Goal: Task Accomplishment & Management: Manage account settings

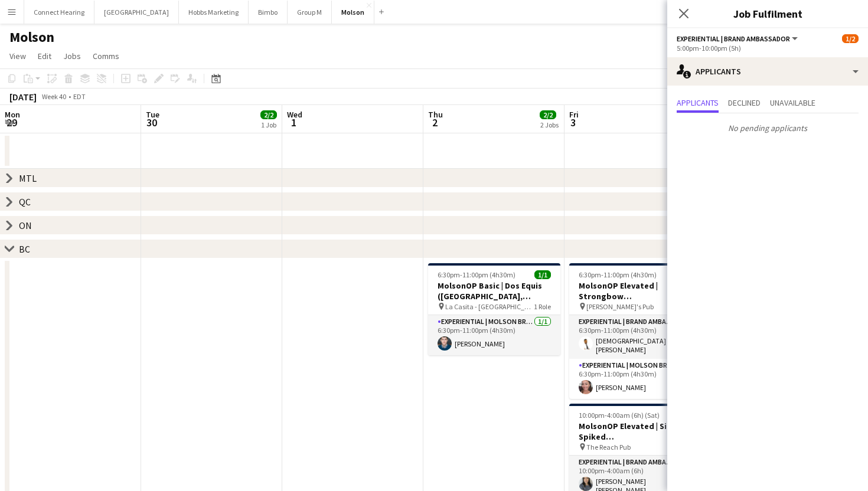
scroll to position [0, 244]
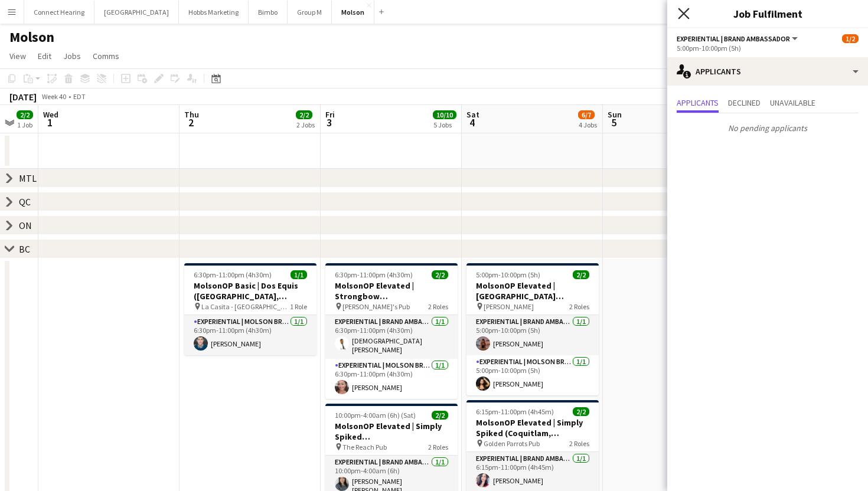
click at [689, 14] on icon "Close pop-in" at bounding box center [683, 13] width 11 height 11
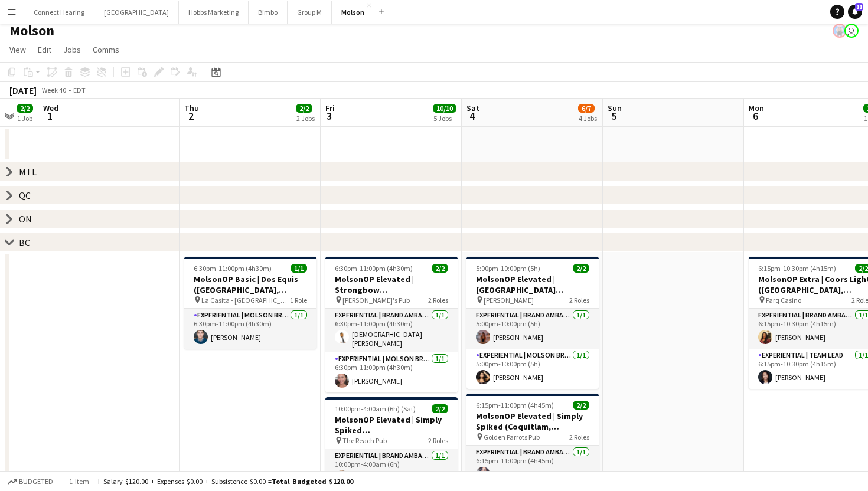
scroll to position [3, 0]
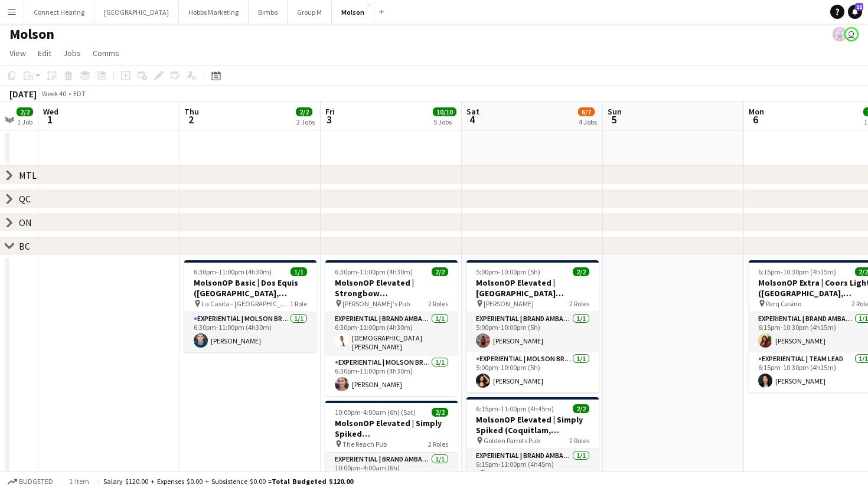
click at [13, 16] on app-icon "Menu" at bounding box center [11, 11] width 9 height 9
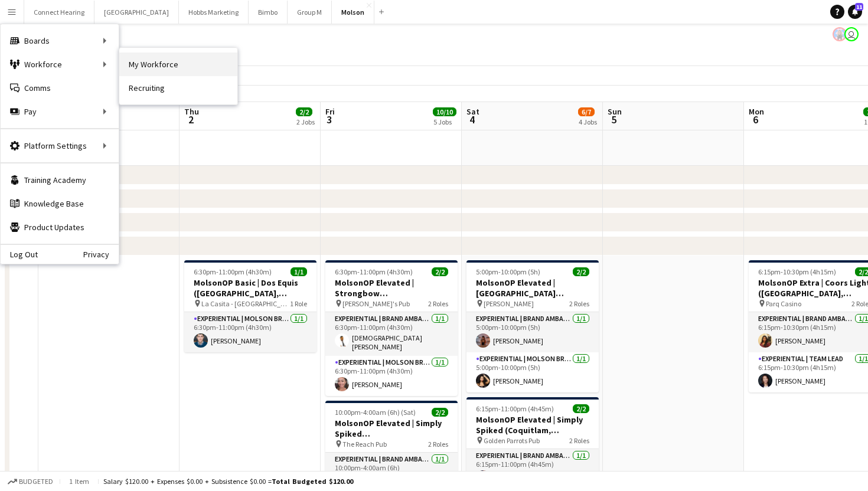
click at [148, 67] on link "My Workforce" at bounding box center [178, 65] width 118 height 24
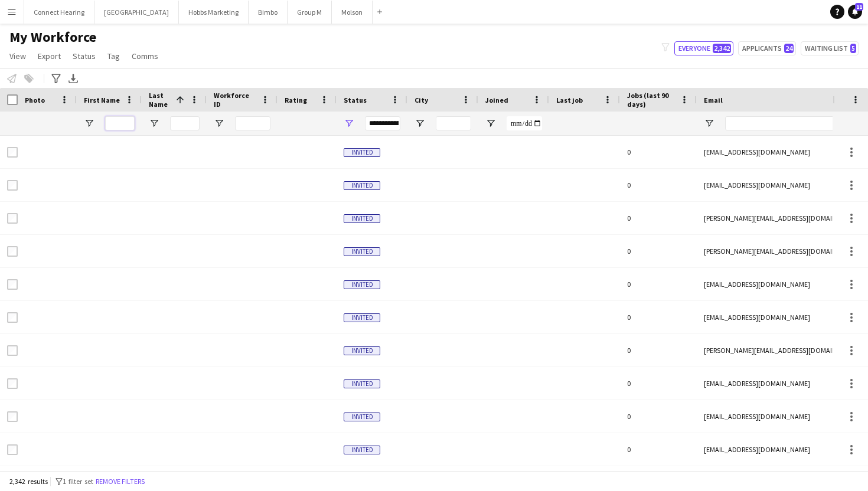
click at [128, 119] on input "First Name Filter Input" at bounding box center [120, 123] width 30 height 14
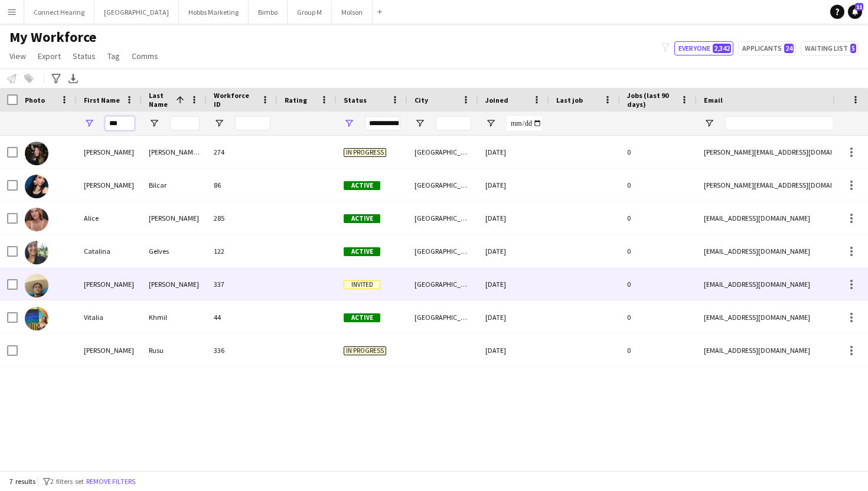
type input "***"
click at [250, 275] on div "337" at bounding box center [242, 284] width 71 height 32
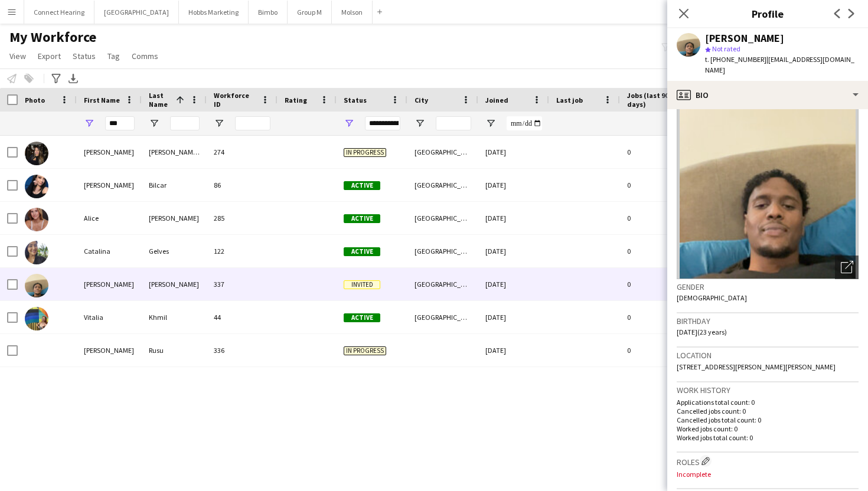
scroll to position [394, 0]
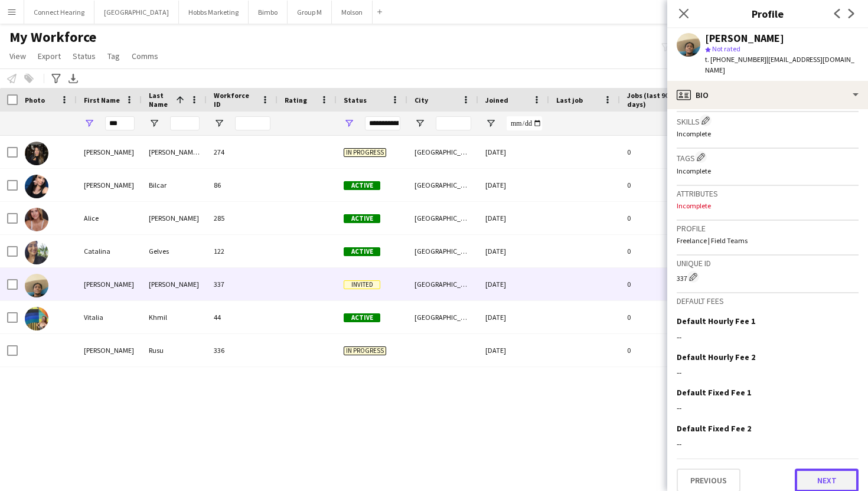
click at [810, 469] on button "Next" at bounding box center [827, 481] width 64 height 24
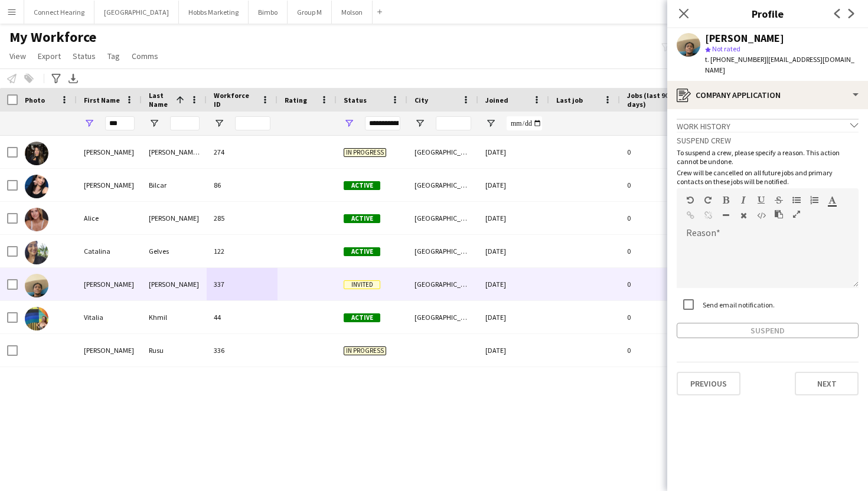
click at [813, 385] on app-crew-profile-application "Work history chevron-down Incomplete Suspend crew To suspend a crew, please spe…" at bounding box center [767, 300] width 201 height 382
click at [813, 374] on button "Next" at bounding box center [827, 384] width 64 height 24
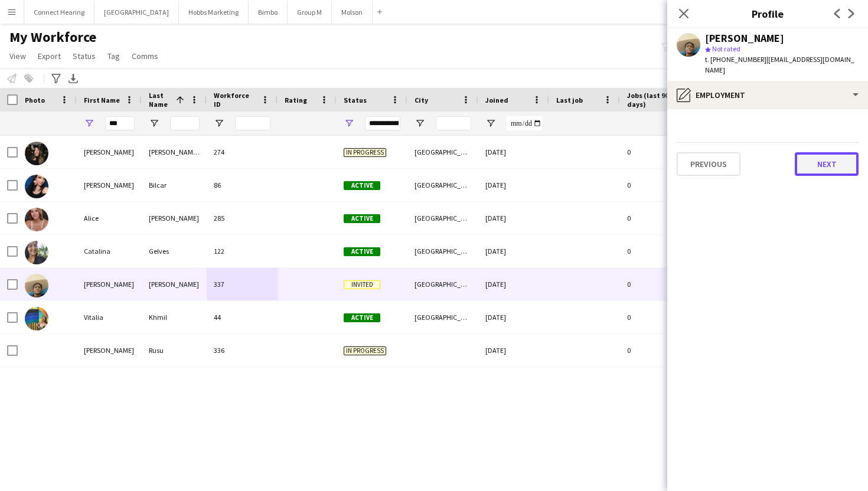
click at [827, 155] on button "Next" at bounding box center [827, 164] width 64 height 24
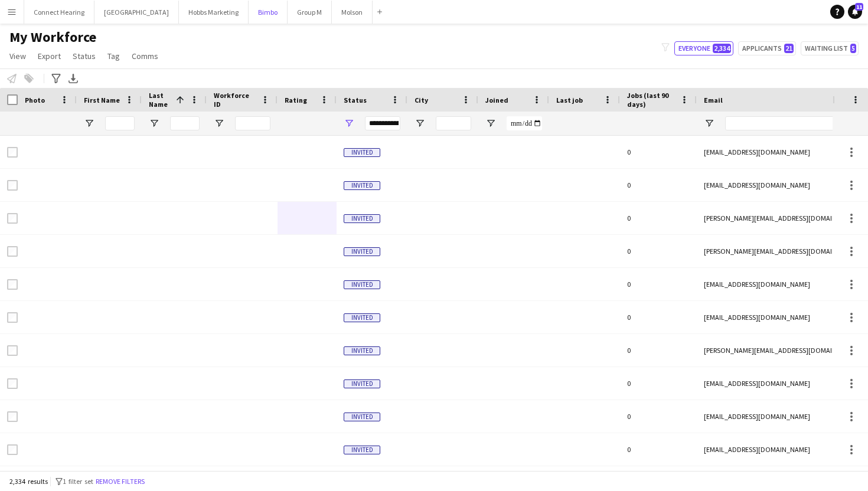
click at [249, 17] on button "Bimbo Close" at bounding box center [268, 12] width 39 height 23
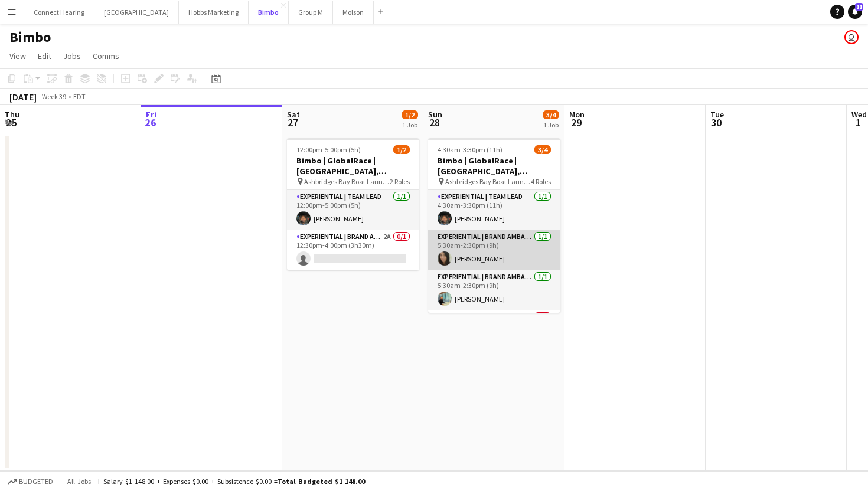
scroll to position [38, 0]
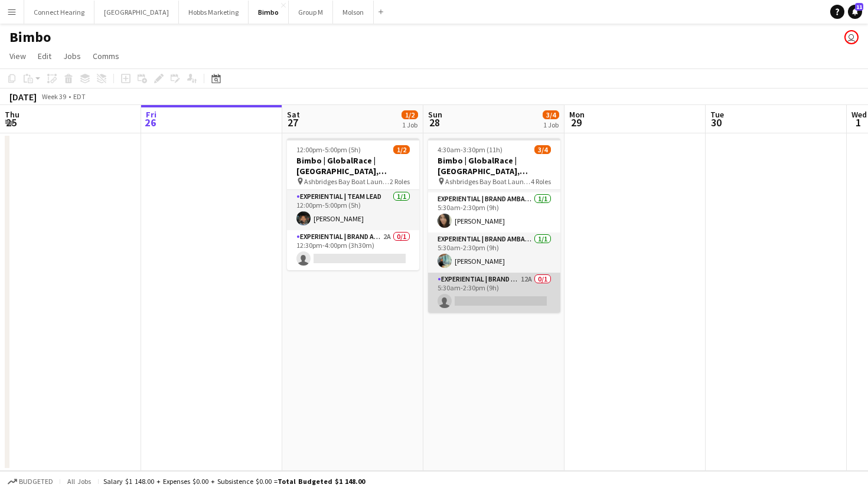
click at [468, 299] on app-card-role "Experiential | Brand Ambassador 12A 0/1 5:30am-2:30pm (9h) single-neutral-actio…" at bounding box center [494, 293] width 132 height 40
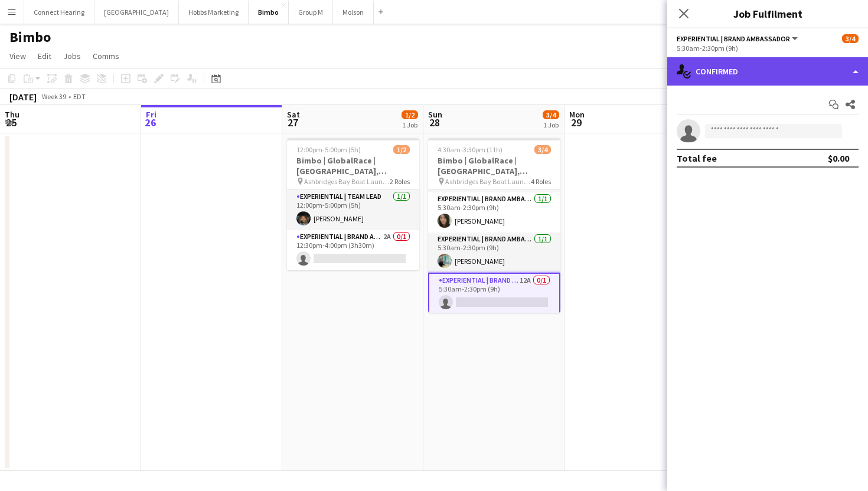
click at [736, 78] on div "single-neutral-actions-check-2 Confirmed" at bounding box center [767, 71] width 201 height 28
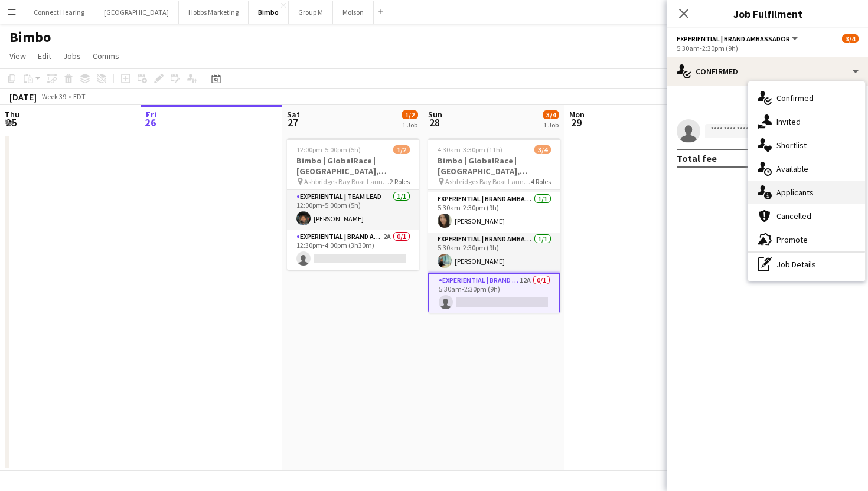
click at [793, 200] on div "single-neutral-actions-information Applicants" at bounding box center [806, 193] width 117 height 24
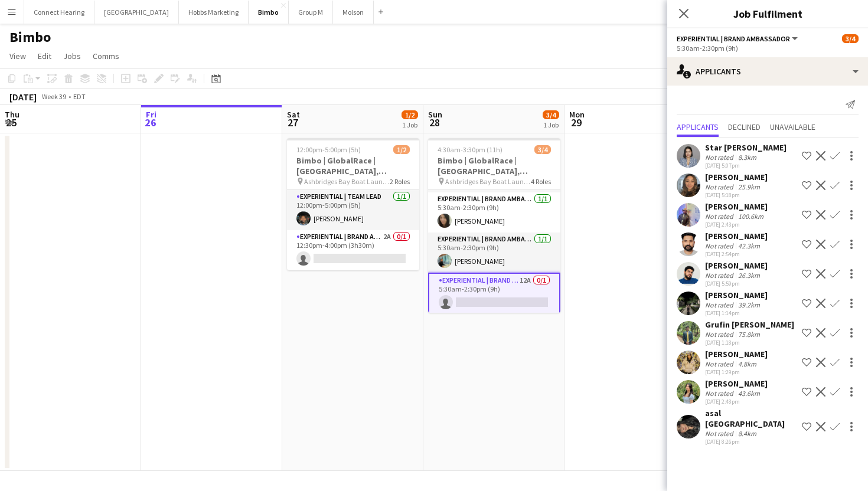
click at [833, 157] on app-icon "Confirm" at bounding box center [834, 155] width 9 height 9
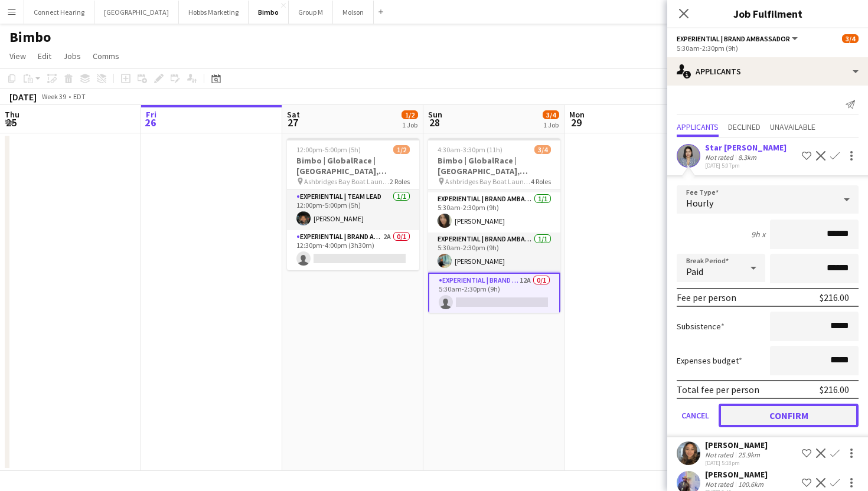
click at [757, 418] on button "Confirm" at bounding box center [789, 416] width 140 height 24
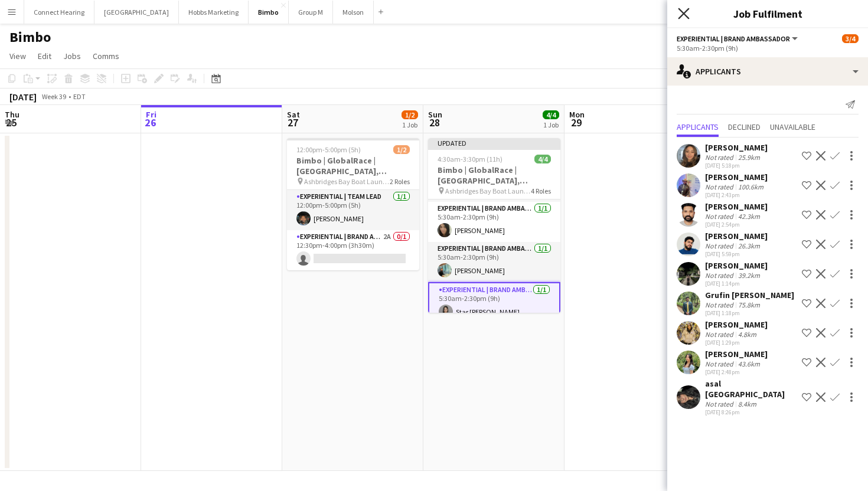
click at [680, 17] on icon at bounding box center [683, 13] width 11 height 11
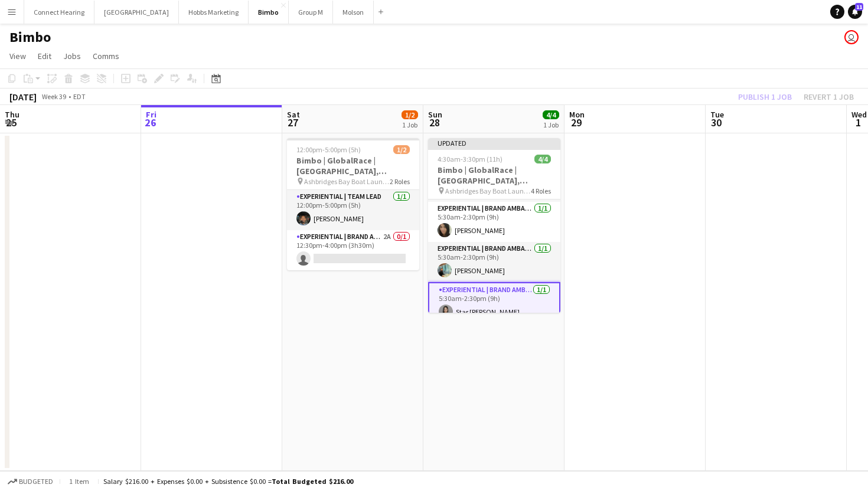
click at [775, 97] on div "Publish 1 job Revert 1 job" at bounding box center [796, 96] width 144 height 15
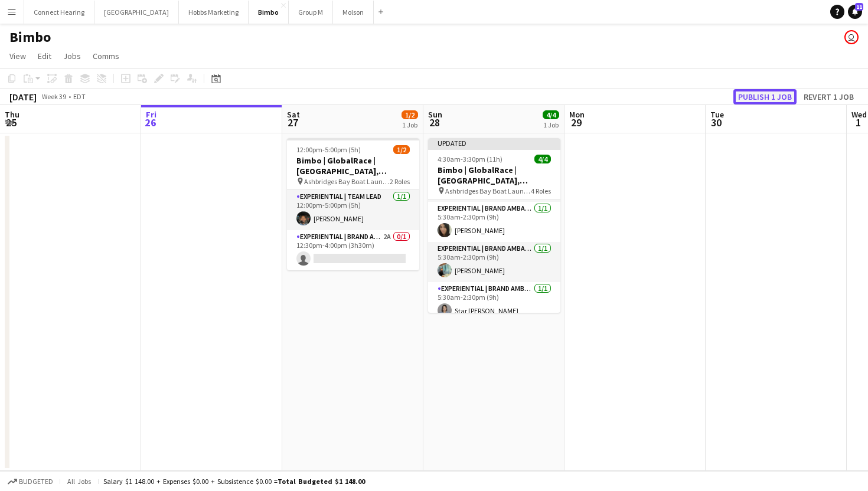
click at [770, 97] on button "Publish 1 job" at bounding box center [765, 96] width 63 height 15
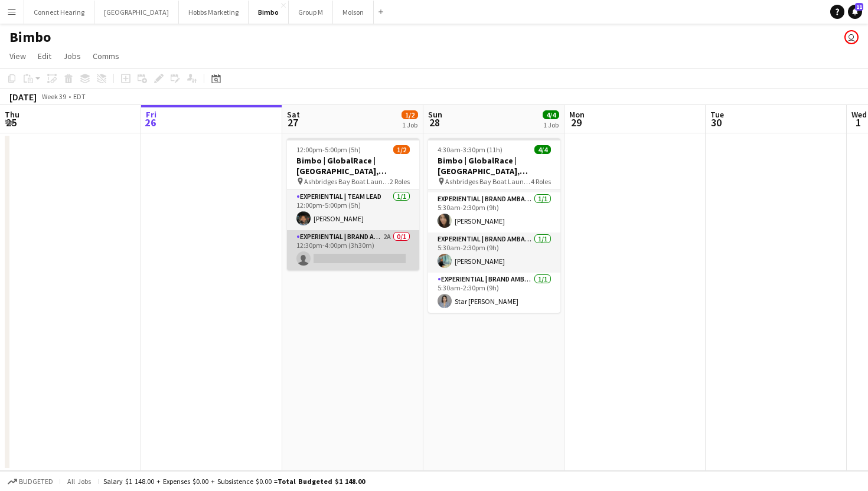
click at [351, 242] on app-card-role "Experiential | Brand Ambassador 2A 0/1 12:30pm-4:00pm (3h30m) single-neutral-ac…" at bounding box center [353, 250] width 132 height 40
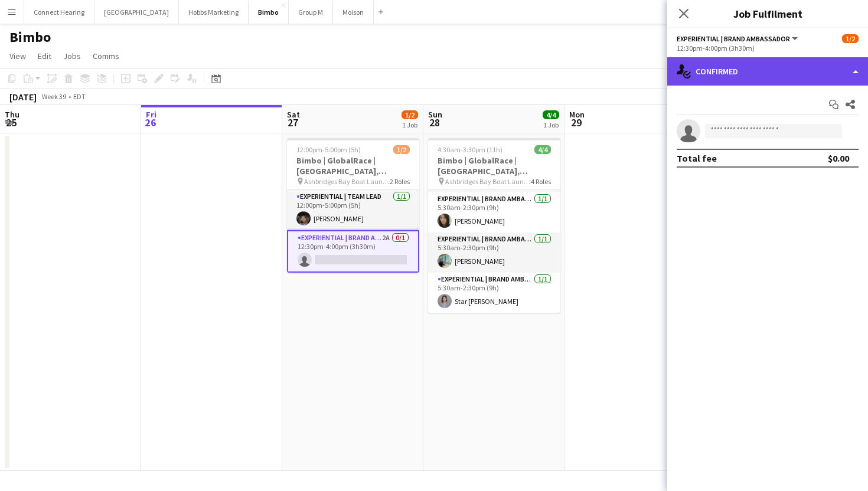
click at [748, 70] on div "single-neutral-actions-check-2 Confirmed" at bounding box center [767, 71] width 201 height 28
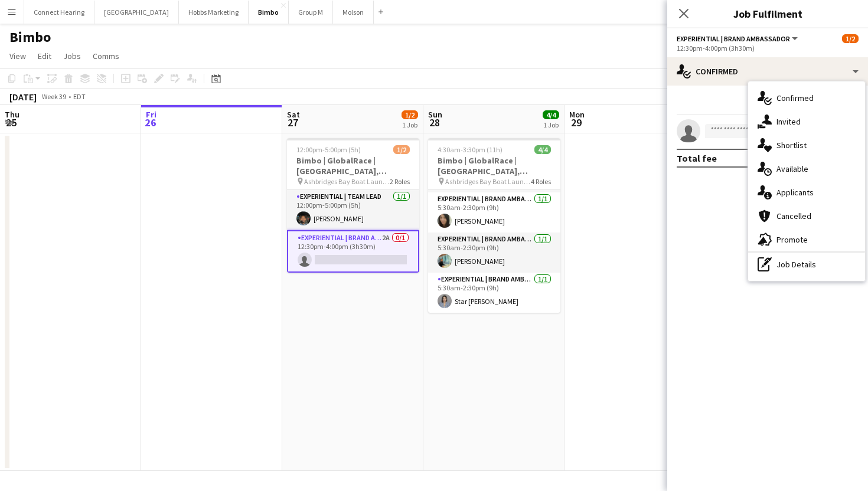
click at [719, 47] on div "12:30pm-4:00pm (3h30m)" at bounding box center [768, 48] width 182 height 9
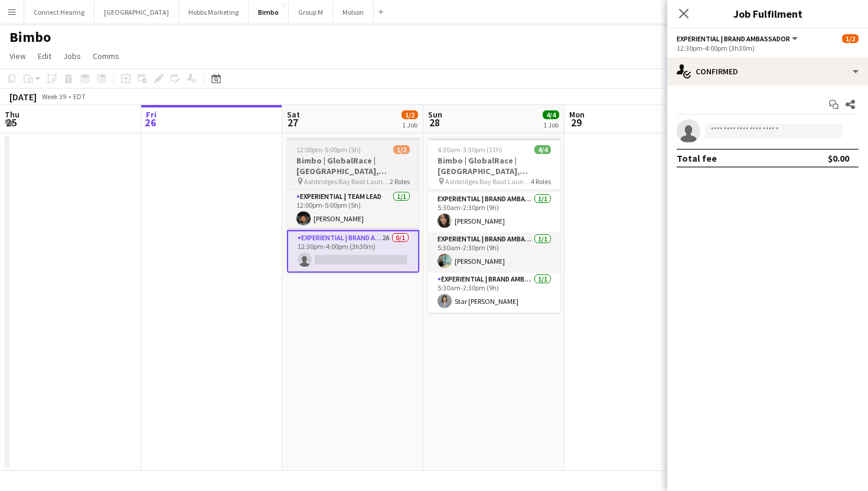
click at [360, 161] on h3 "Bimbo | GlobalRace | [GEOGRAPHIC_DATA], [GEOGRAPHIC_DATA]" at bounding box center [353, 165] width 132 height 21
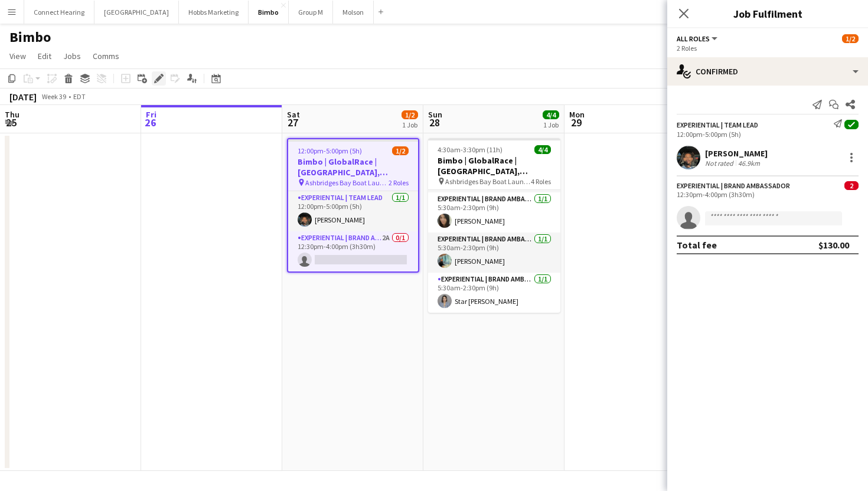
click at [158, 80] on icon at bounding box center [158, 79] width 6 height 6
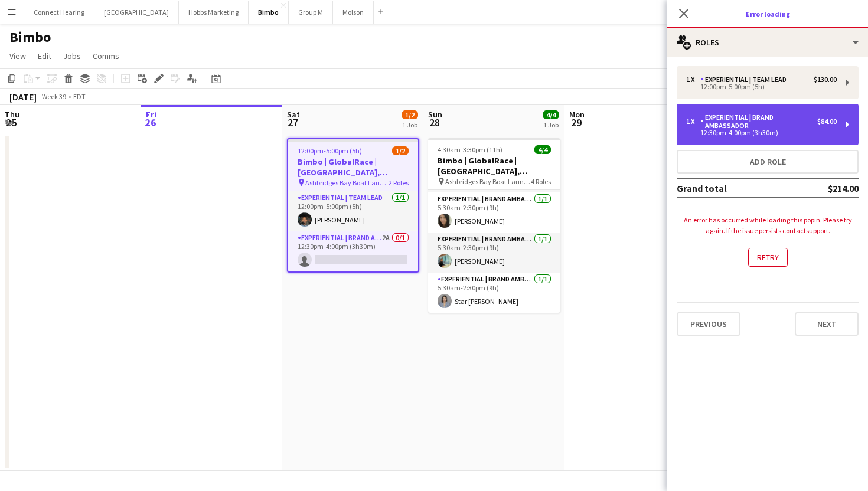
click at [783, 121] on div "Experiential | Brand Ambassador" at bounding box center [758, 121] width 117 height 17
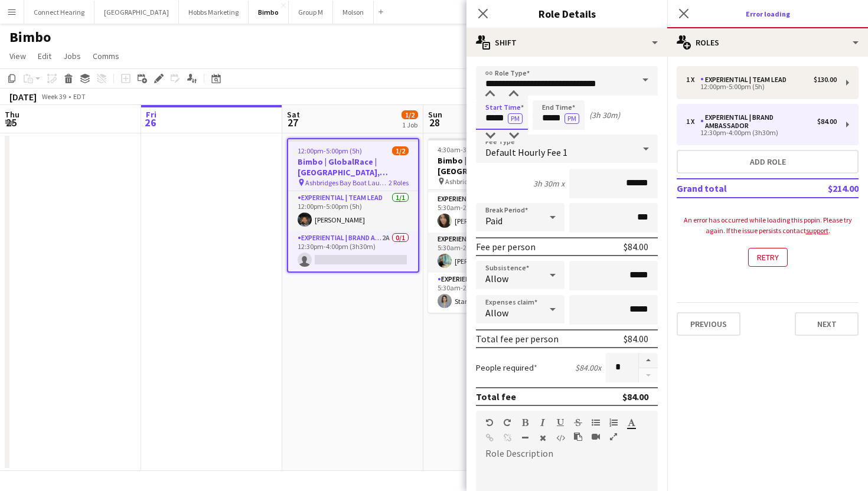
drag, startPoint x: 507, startPoint y: 119, endPoint x: 423, endPoint y: 119, distance: 83.3
click at [423, 119] on body "Menu Boards Boards Boards All jobs Status Workforce Workforce My Workforce Recr…" at bounding box center [434, 245] width 868 height 491
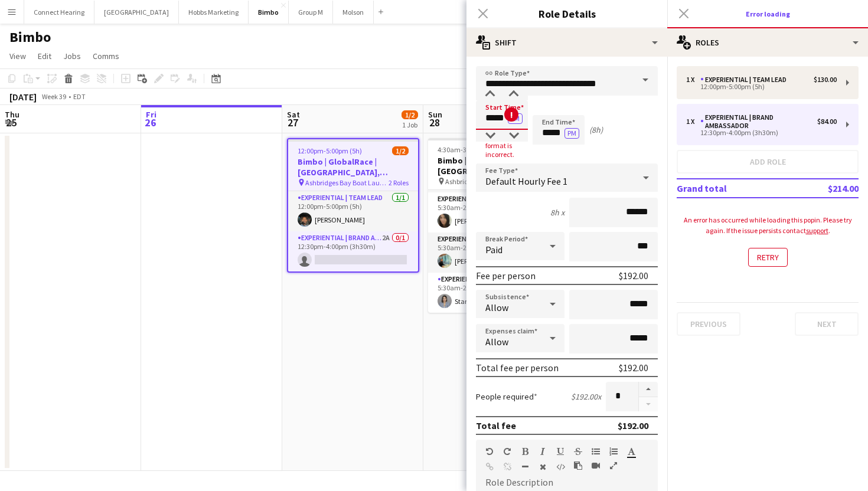
type input "*****"
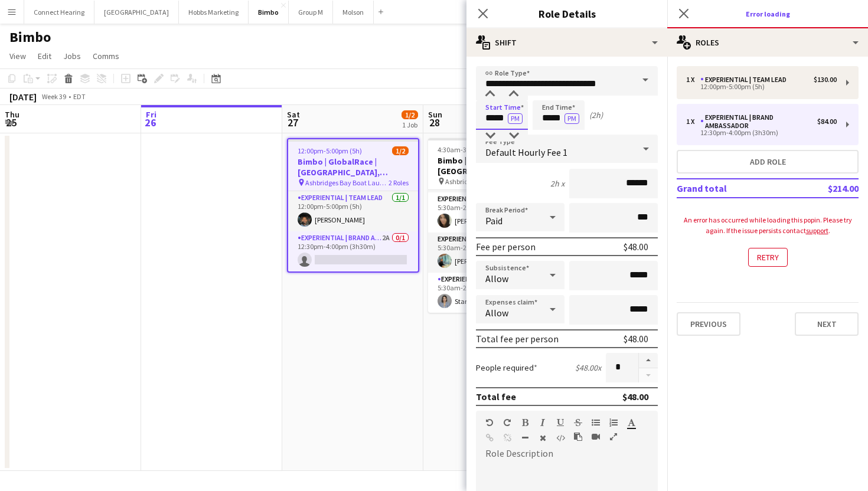
type input "*****"
click at [768, 258] on button "Retry" at bounding box center [768, 257] width 40 height 19
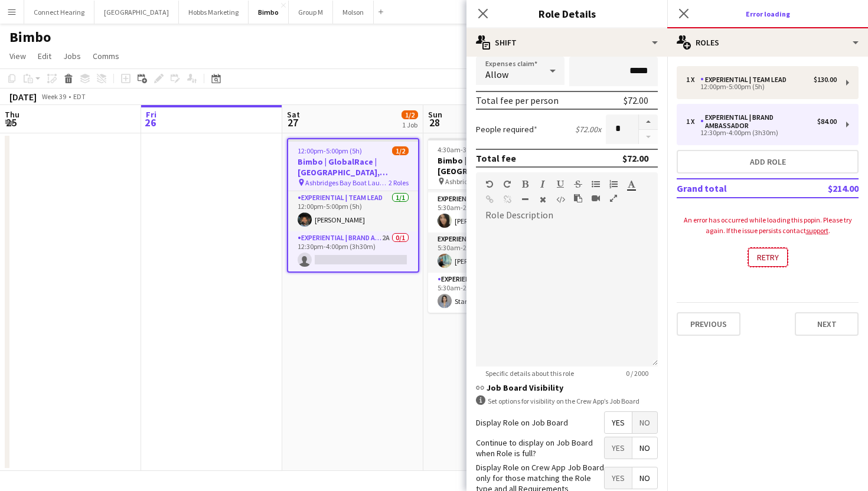
scroll to position [308, 0]
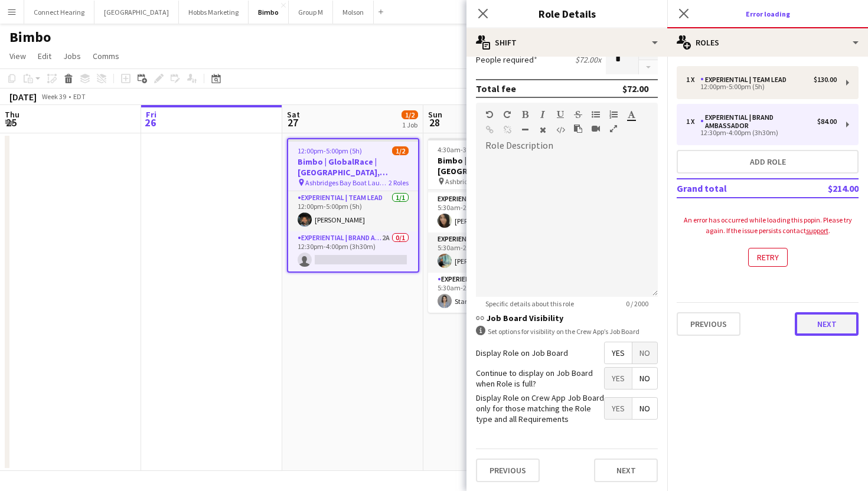
click at [823, 322] on button "Next" at bounding box center [827, 324] width 64 height 24
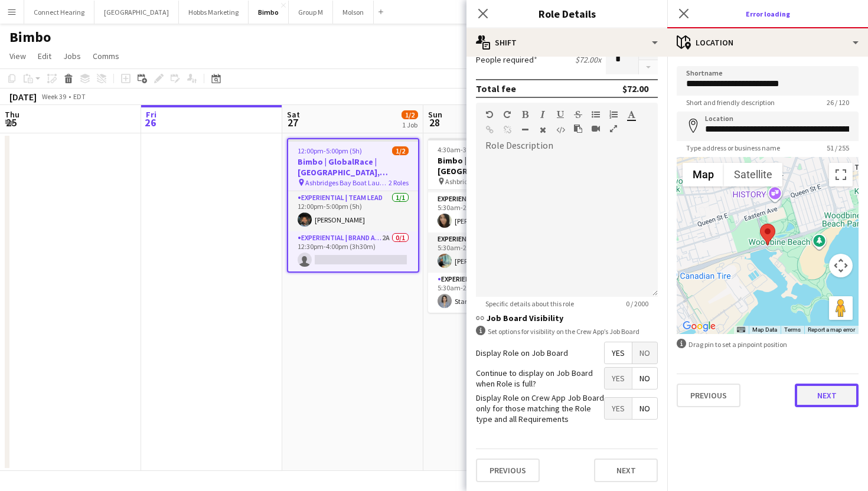
click at [825, 395] on button "Next" at bounding box center [827, 396] width 64 height 24
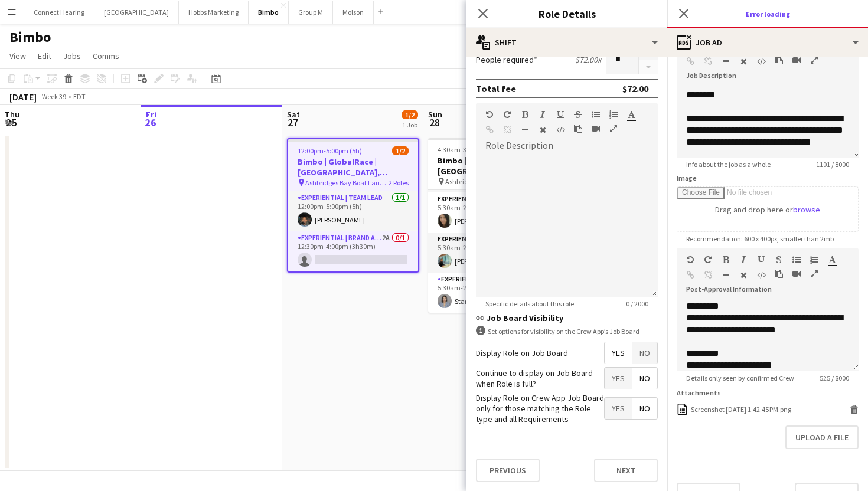
scroll to position [102, 0]
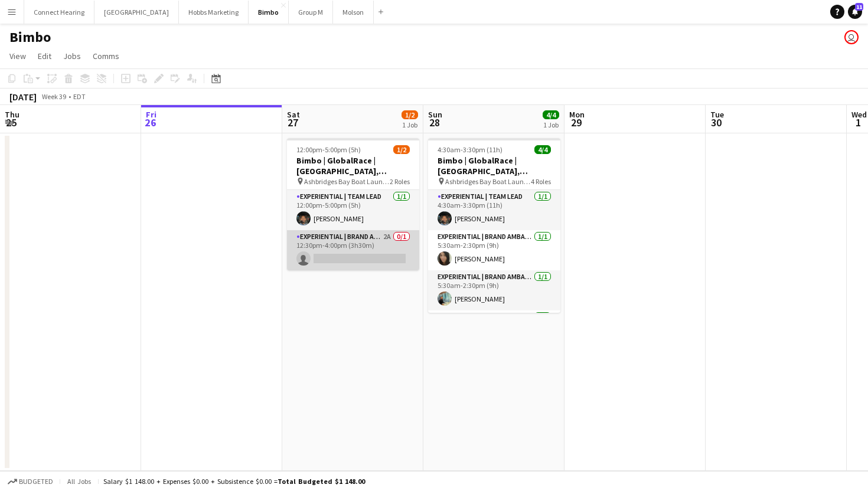
click at [375, 258] on app-card-role "Experiential | Brand Ambassador 2A 0/1 12:30pm-4:00pm (3h30m) single-neutral-ac…" at bounding box center [353, 250] width 132 height 40
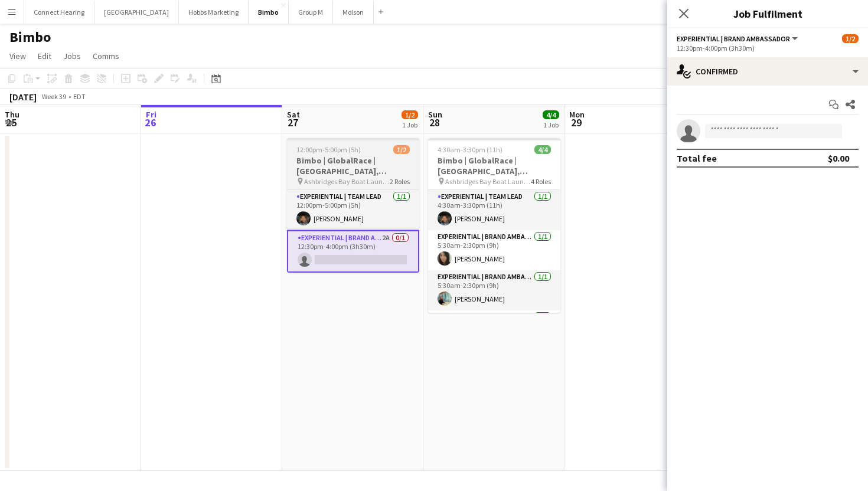
click at [361, 162] on h3 "Bimbo | GlobalRace | Toronto, ON" at bounding box center [353, 165] width 132 height 21
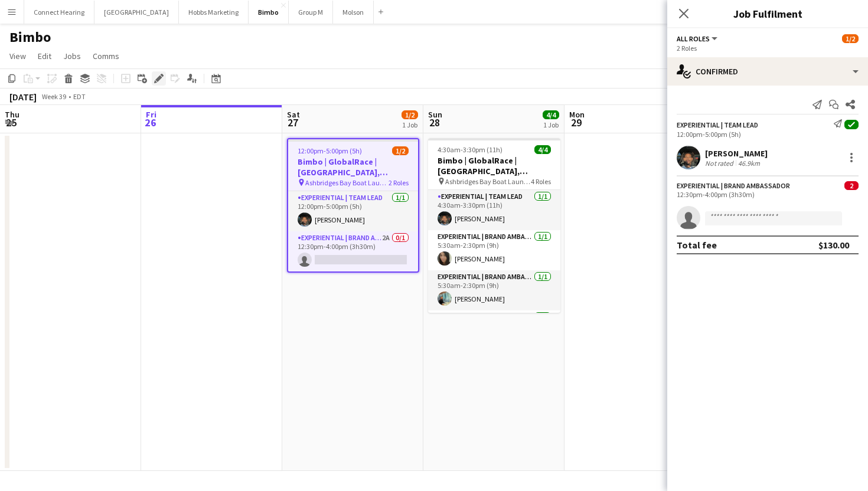
click at [159, 81] on icon "Edit" at bounding box center [158, 78] width 9 height 9
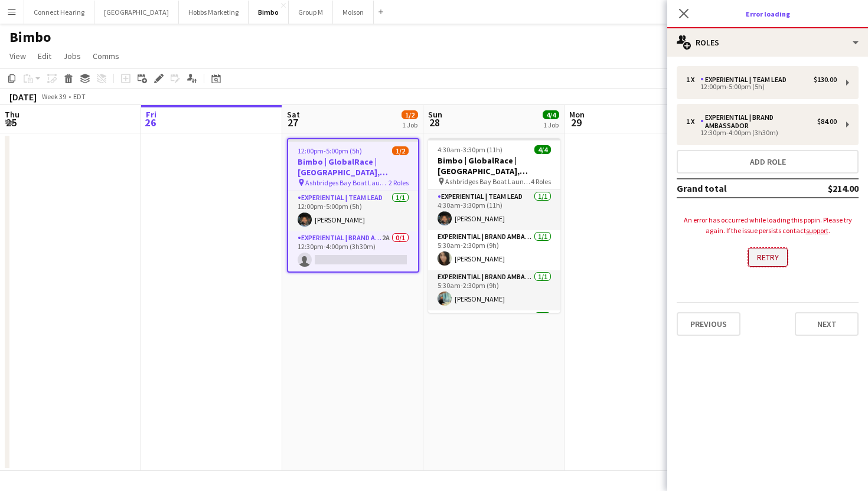
click at [776, 252] on button "Retry" at bounding box center [768, 257] width 40 height 19
click at [776, 256] on button "Retry" at bounding box center [768, 257] width 40 height 19
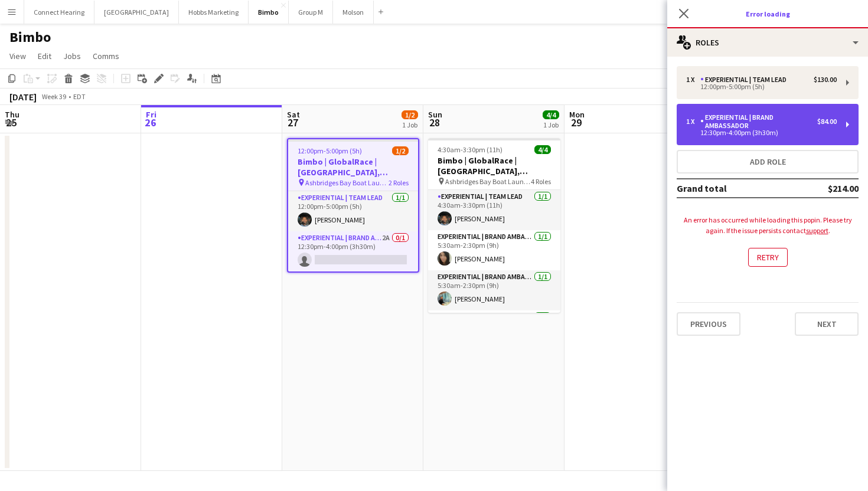
click at [780, 118] on div "Experiential | Brand Ambassador" at bounding box center [758, 121] width 117 height 17
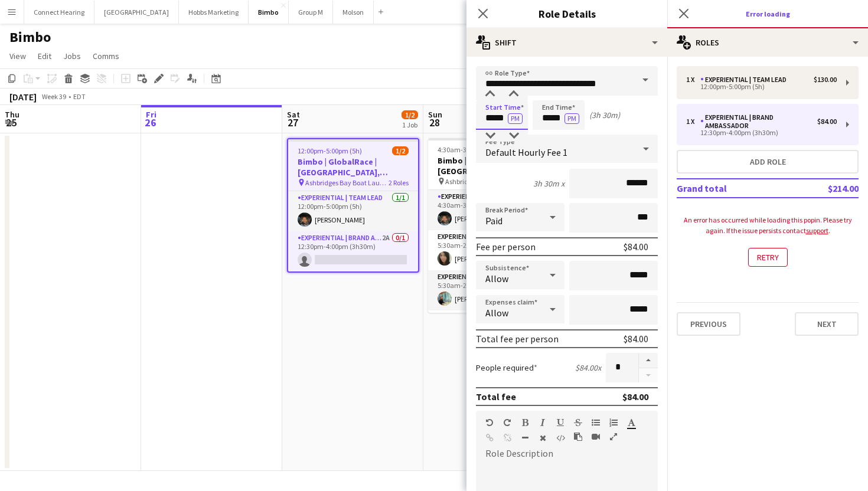
drag, startPoint x: 499, startPoint y: 122, endPoint x: 461, endPoint y: 122, distance: 37.8
click at [462, 122] on body "Menu Boards Boards Boards All jobs Status Workforce Workforce My Workforce Recr…" at bounding box center [434, 245] width 868 height 491
type input "*****"
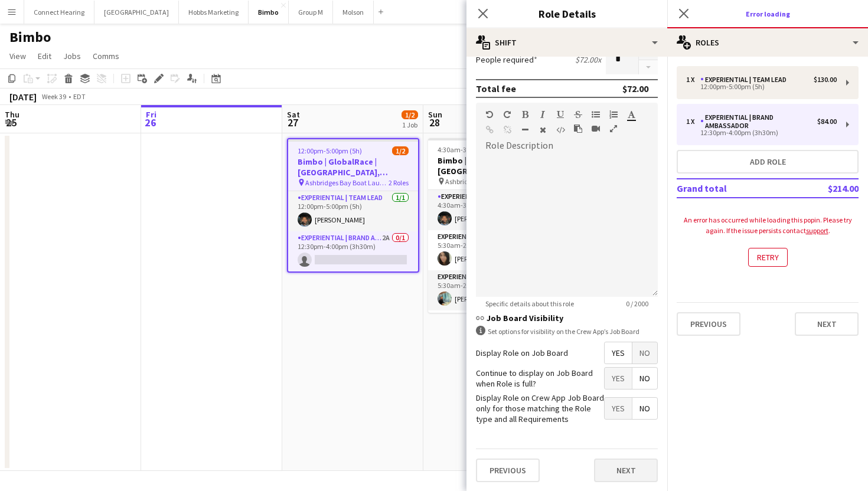
type input "*****"
click at [622, 468] on button "Next" at bounding box center [626, 471] width 64 height 24
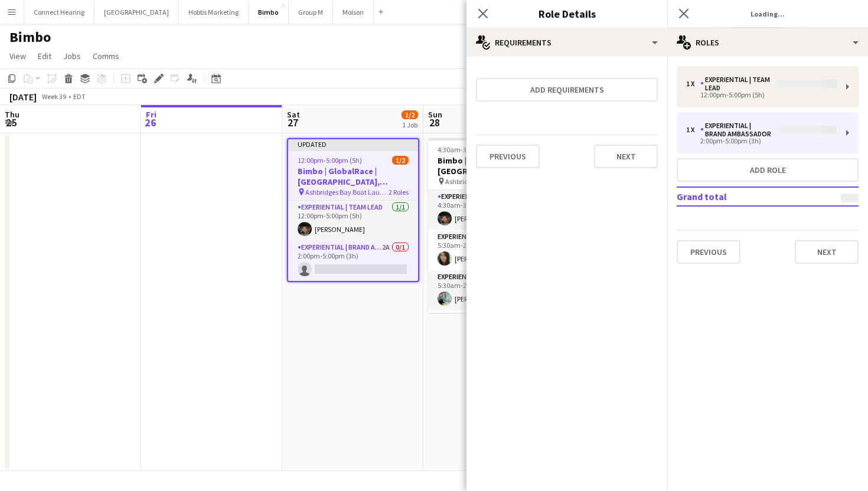
scroll to position [0, 0]
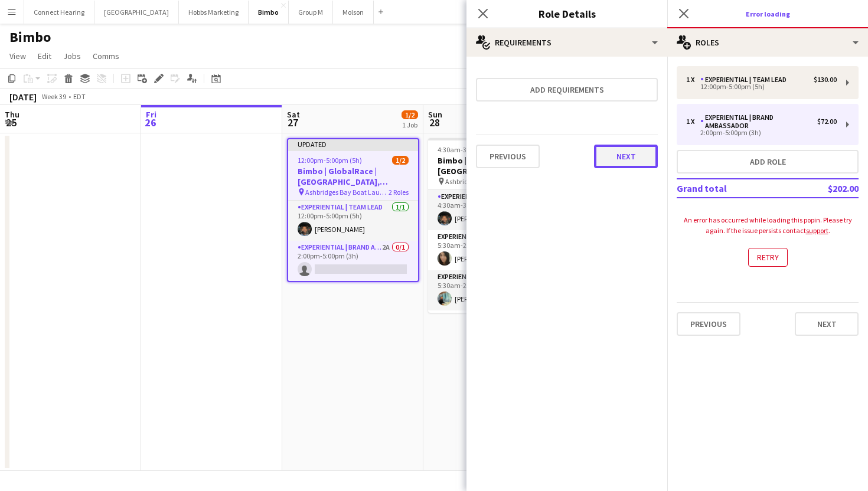
click at [605, 167] on button "Next" at bounding box center [626, 157] width 64 height 24
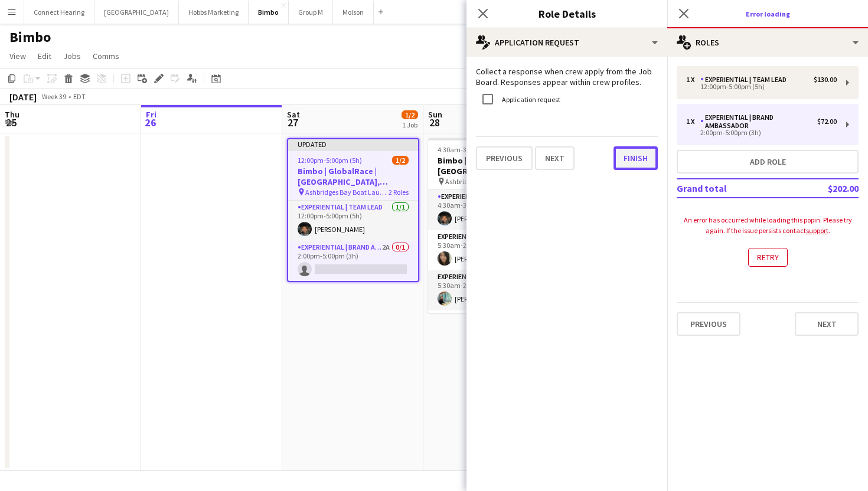
click at [621, 159] on button "Finish" at bounding box center [636, 158] width 44 height 24
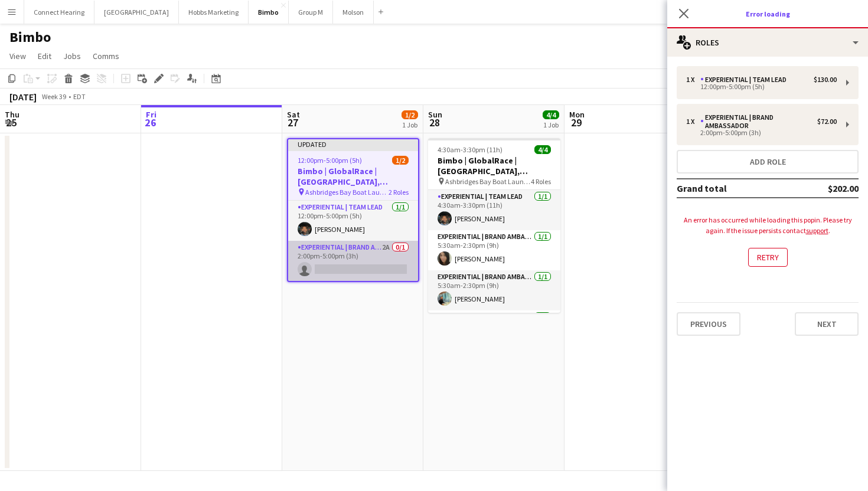
click at [368, 270] on app-card-role "Experiential | Brand Ambassador 2A 0/1 2:00pm-5:00pm (3h) single-neutral-actions" at bounding box center [353, 261] width 130 height 40
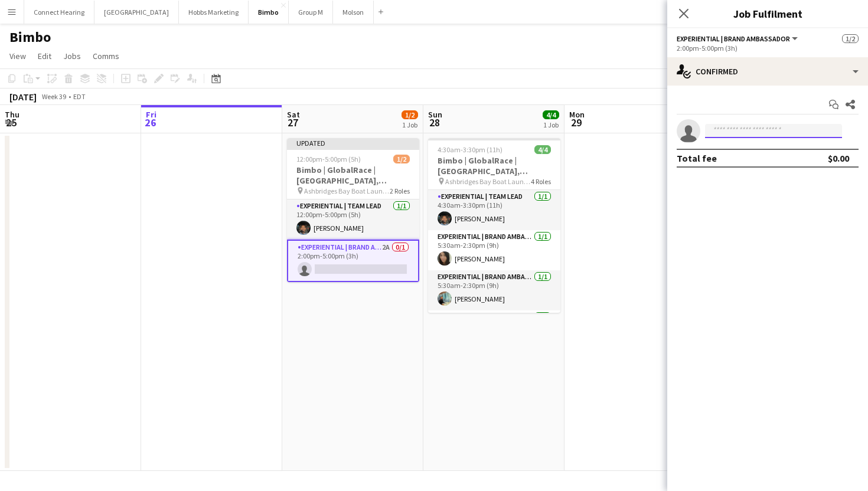
click at [756, 128] on input at bounding box center [773, 131] width 137 height 14
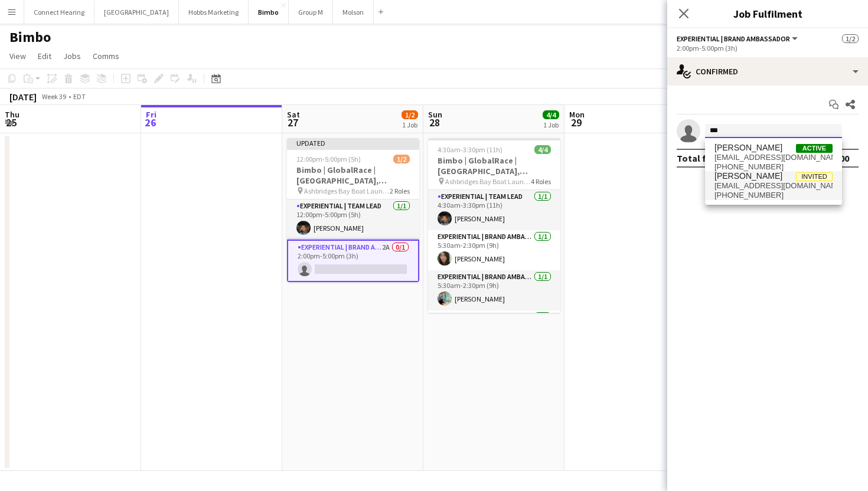
type input "***"
click at [752, 177] on span "Ali Idris Invited" at bounding box center [774, 176] width 118 height 10
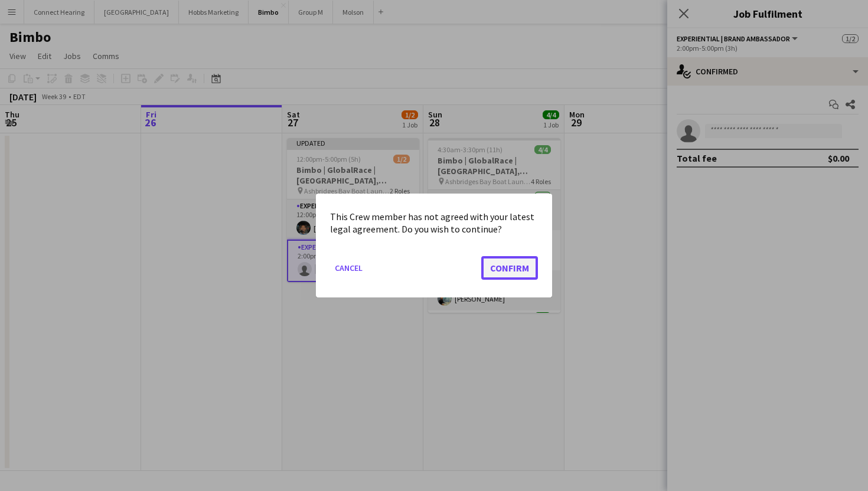
click at [520, 270] on button "Confirm" at bounding box center [509, 268] width 57 height 24
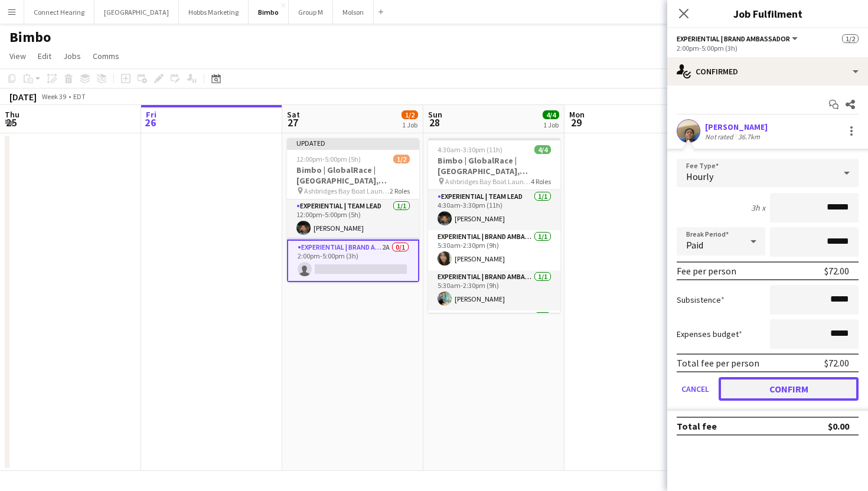
click at [770, 387] on button "Confirm" at bounding box center [789, 389] width 140 height 24
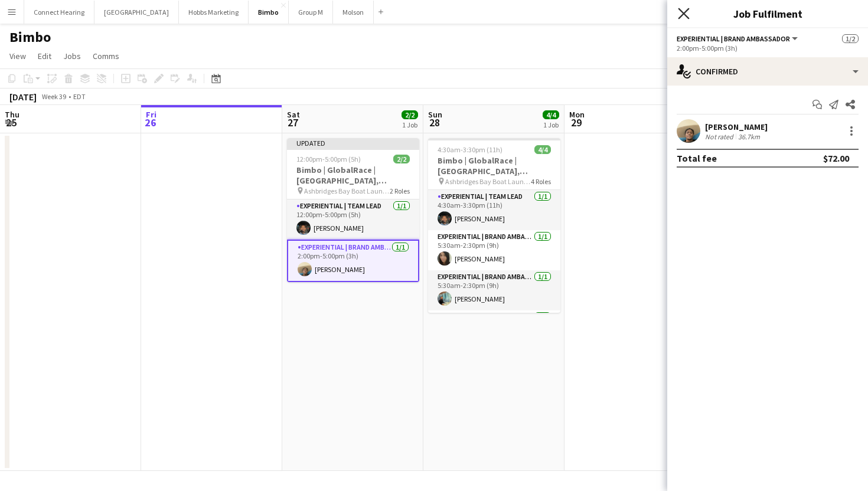
click at [682, 15] on icon at bounding box center [683, 13] width 11 height 11
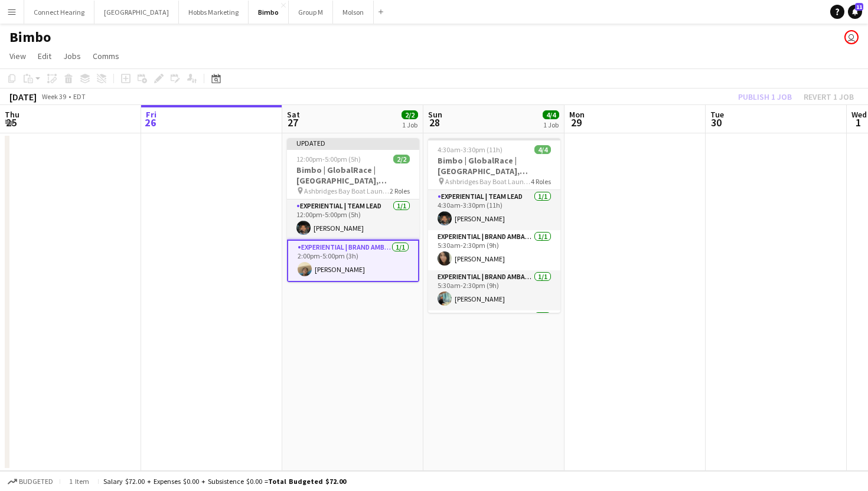
click at [643, 290] on app-date-cell at bounding box center [635, 302] width 141 height 338
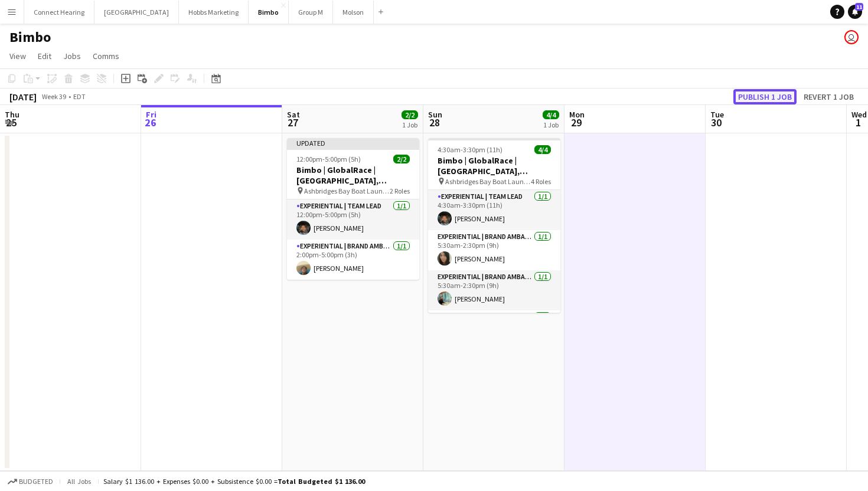
click at [773, 94] on button "Publish 1 job" at bounding box center [765, 96] width 63 height 15
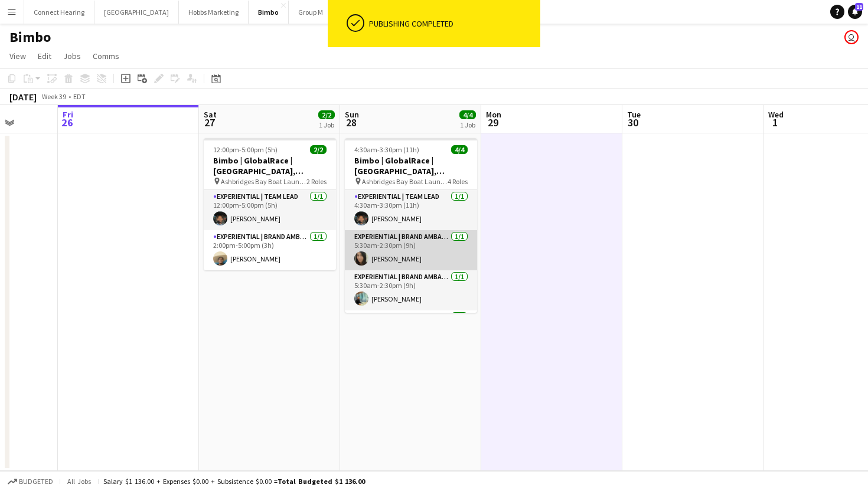
scroll to position [0, 375]
